Goal: Find specific page/section: Locate a particular part of the current website

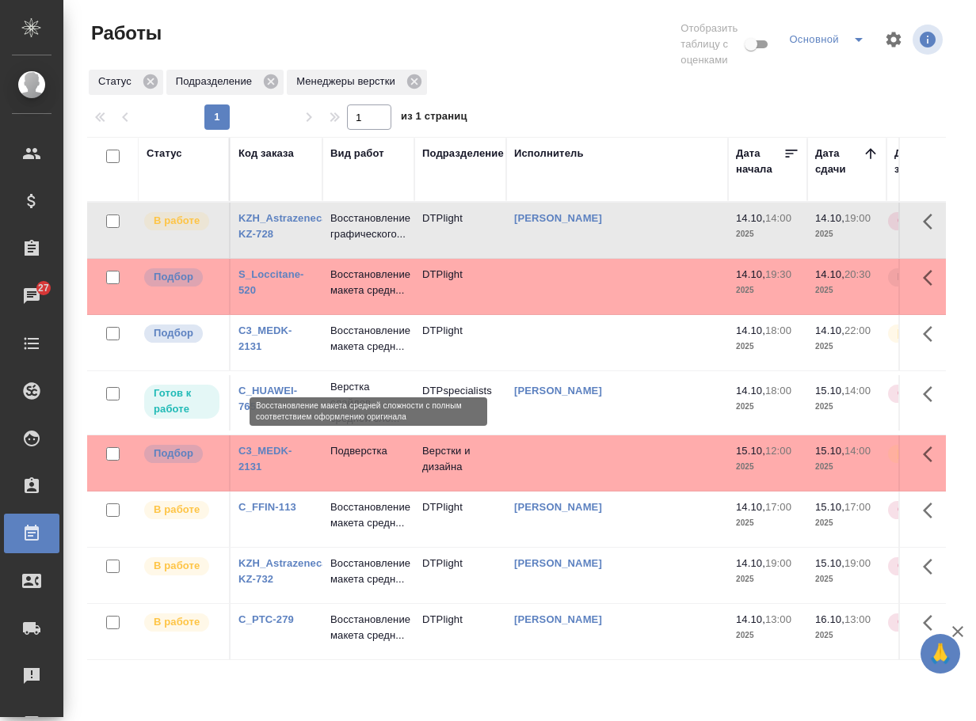
click at [364, 355] on p "Восстановление макета средн..." at bounding box center [368, 339] width 76 height 32
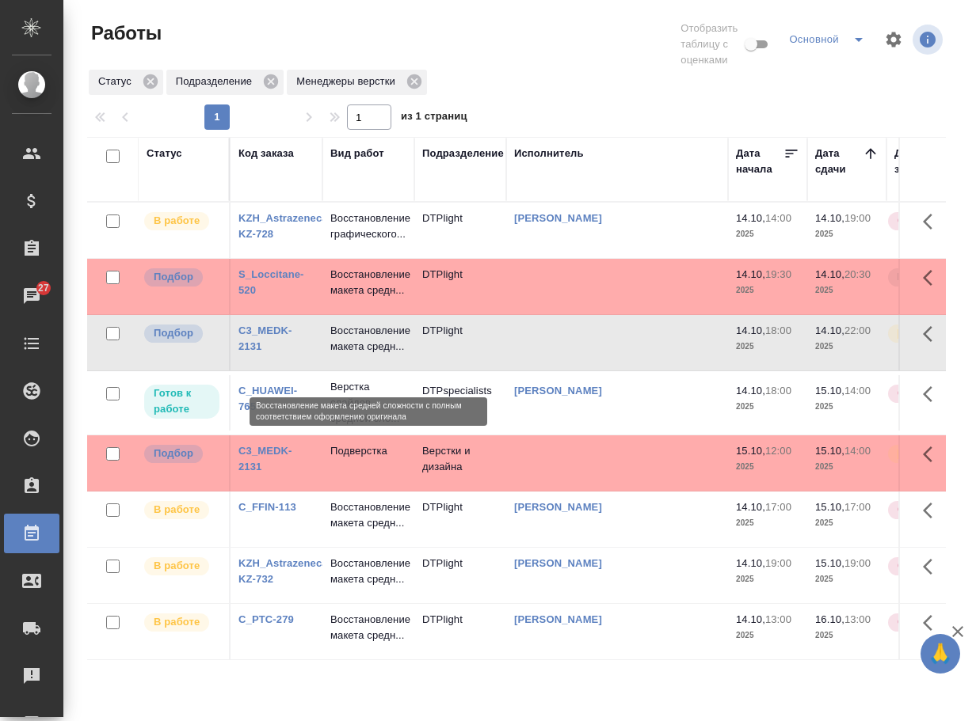
click at [365, 355] on p "Восстановление макета средн..." at bounding box center [368, 339] width 76 height 32
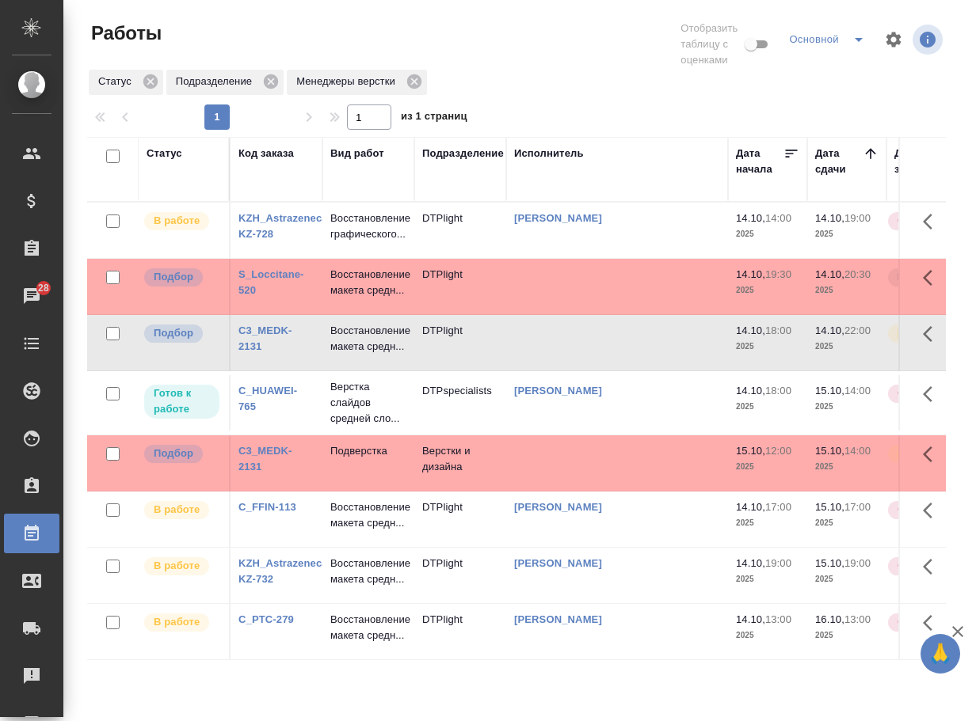
click at [266, 348] on link "C3_MEDK-2131" at bounding box center [265, 339] width 54 height 28
